Goal: Task Accomplishment & Management: Manage account settings

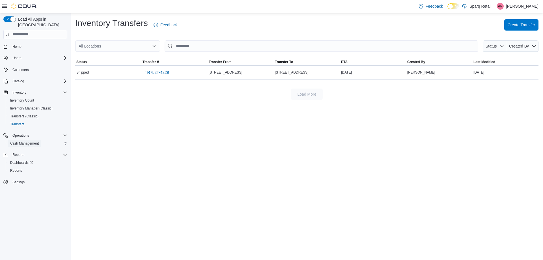
click at [35, 141] on span "Cash Management" at bounding box center [24, 143] width 29 height 5
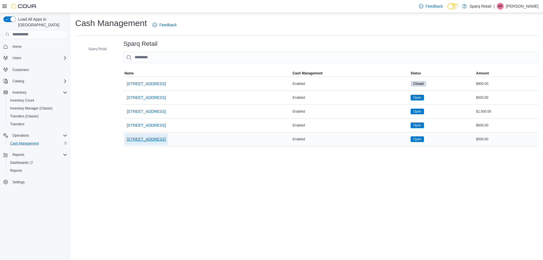
click at [162, 137] on span "[STREET_ADDRESS]" at bounding box center [146, 139] width 39 height 6
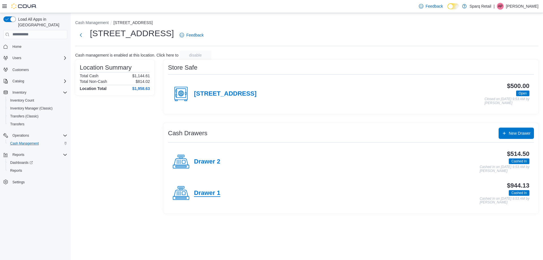
click at [208, 192] on h4 "Drawer 1" at bounding box center [207, 193] width 26 height 7
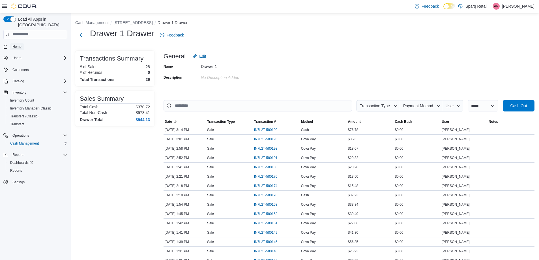
click at [19, 43] on span "Home" at bounding box center [16, 46] width 9 height 7
